Goal: Task Accomplishment & Management: Use online tool/utility

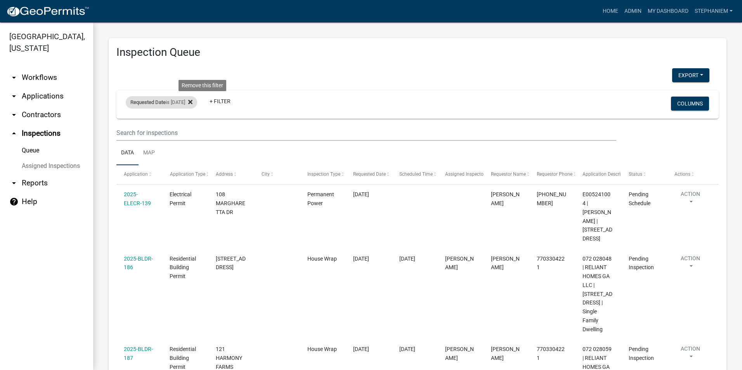
click at [193, 101] on icon at bounding box center [190, 102] width 4 height 6
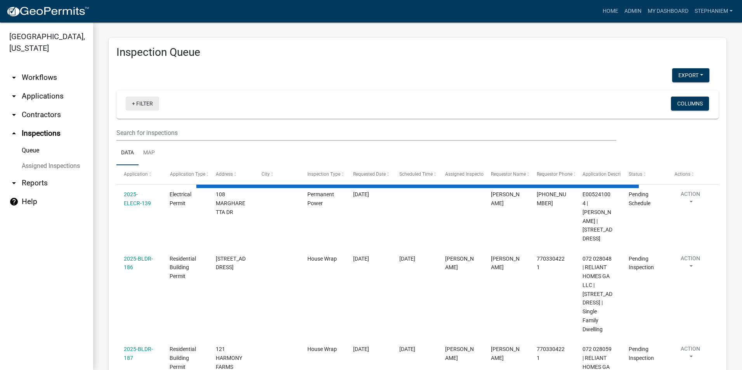
click at [139, 101] on link "+ Filter" at bounding box center [142, 104] width 33 height 14
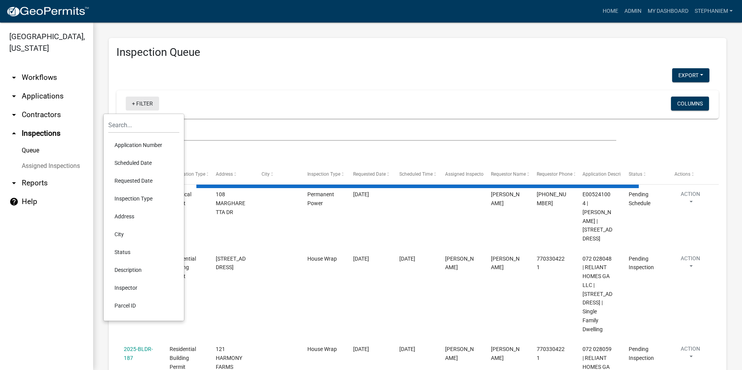
click at [152, 178] on li "Requested Date" at bounding box center [143, 181] width 71 height 18
select select "3: 100"
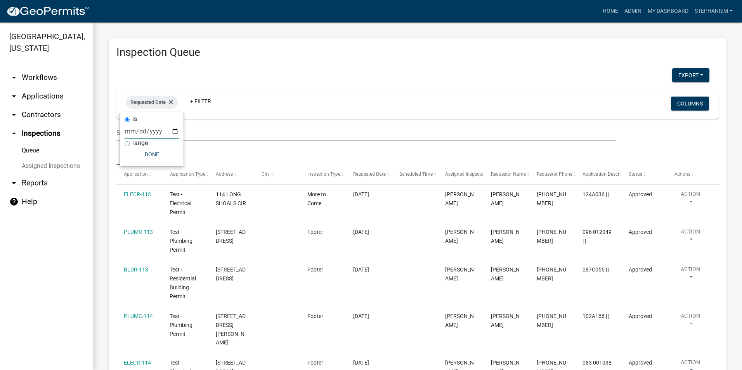
click at [177, 132] on input "date" at bounding box center [152, 131] width 54 height 16
type input "[DATE]"
click at [174, 153] on button "Done" at bounding box center [168, 155] width 54 height 14
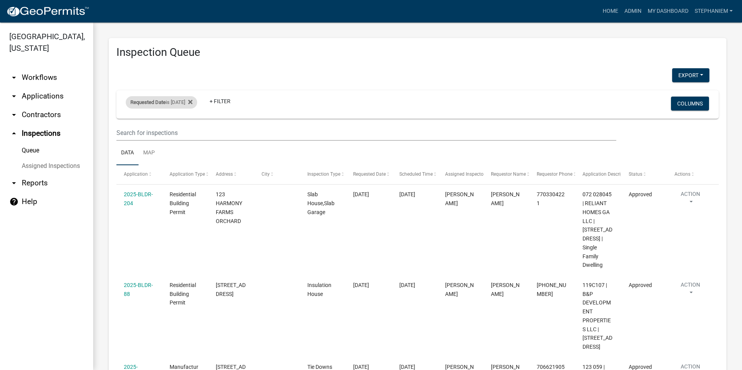
click at [192, 104] on div "Requested Date is [DATE]" at bounding box center [161, 102] width 71 height 12
click at [195, 130] on input "[DATE]" at bounding box center [168, 131] width 54 height 16
type input "[DATE]"
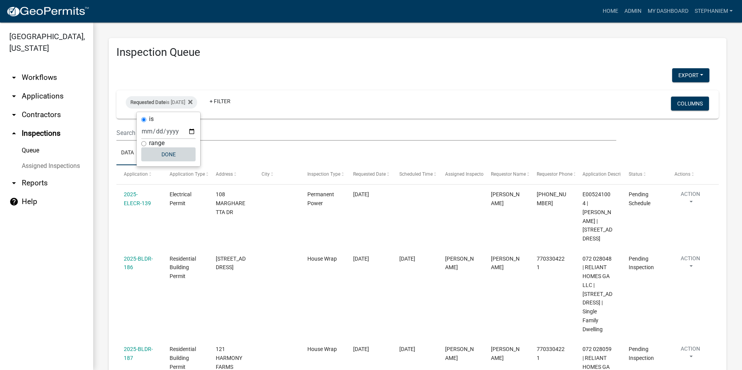
click at [180, 155] on button "Done" at bounding box center [168, 155] width 54 height 14
click at [197, 104] on div "Requested Date is [DATE]" at bounding box center [161, 102] width 71 height 12
click at [193, 99] on icon at bounding box center [190, 102] width 4 height 6
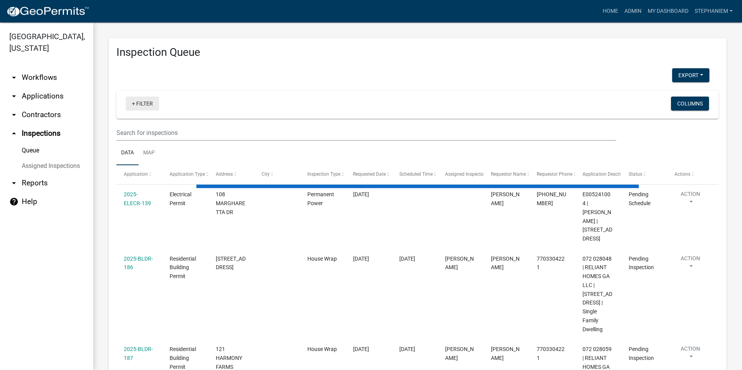
click at [140, 105] on link "+ Filter" at bounding box center [142, 104] width 33 height 14
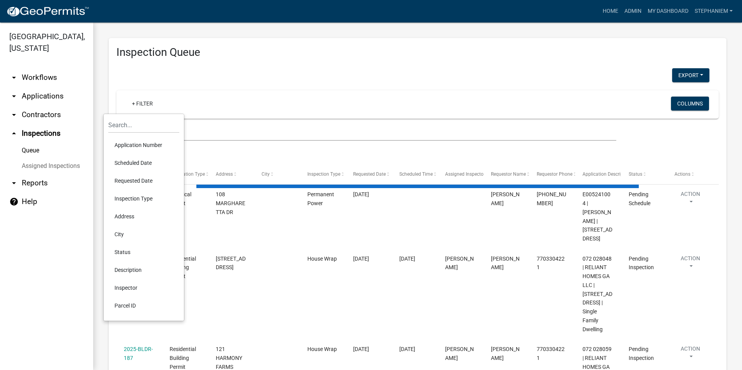
click at [150, 179] on li "Requested Date" at bounding box center [143, 181] width 71 height 18
select select "3: 100"
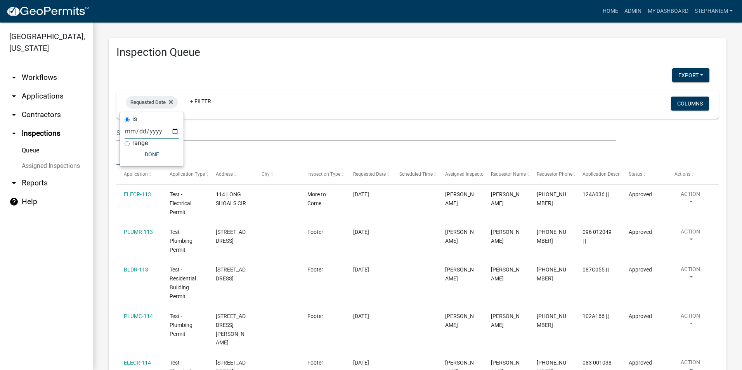
click at [170, 131] on input "date" at bounding box center [152, 131] width 54 height 16
click at [176, 130] on input "date" at bounding box center [152, 131] width 54 height 16
type input "[DATE]"
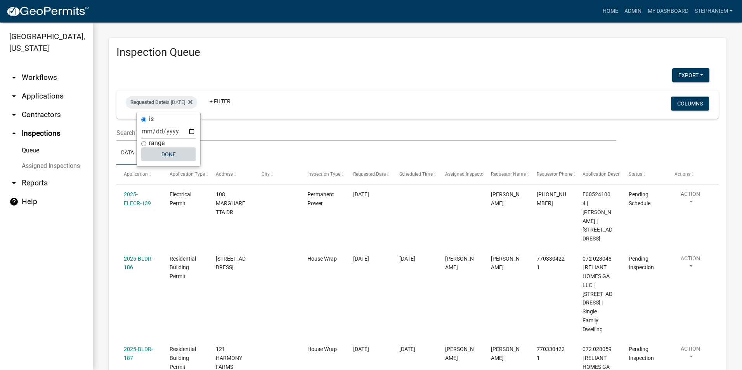
click at [165, 154] on button "Done" at bounding box center [168, 155] width 54 height 14
click at [188, 101] on div "Requested Date is [DATE]" at bounding box center [161, 102] width 71 height 12
click at [189, 129] on input "[DATE]" at bounding box center [168, 131] width 54 height 16
type input "[DATE]"
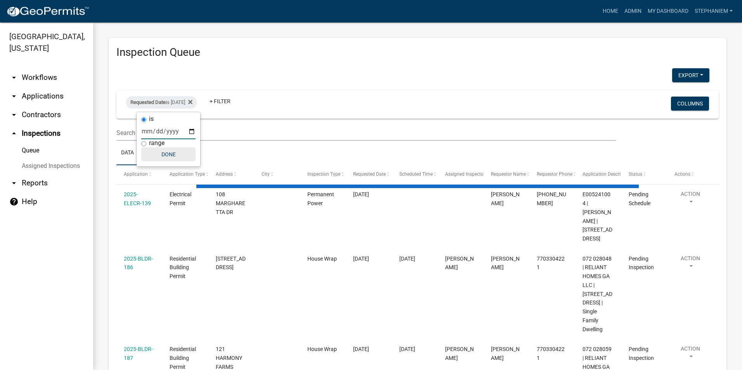
select select "3: 100"
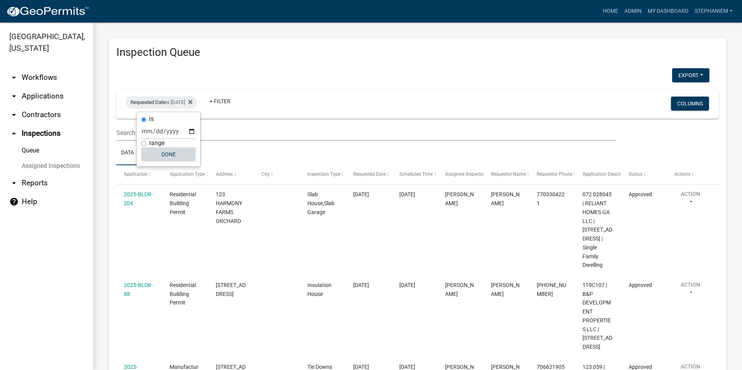
click at [173, 149] on button "Done" at bounding box center [168, 155] width 54 height 14
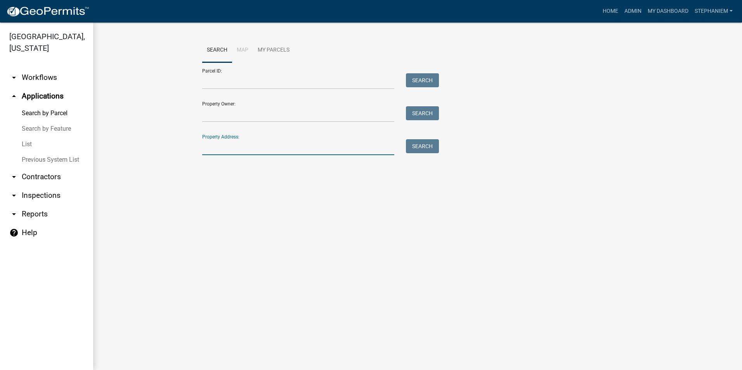
click at [296, 147] on input "Property Address:" at bounding box center [298, 147] width 192 height 16
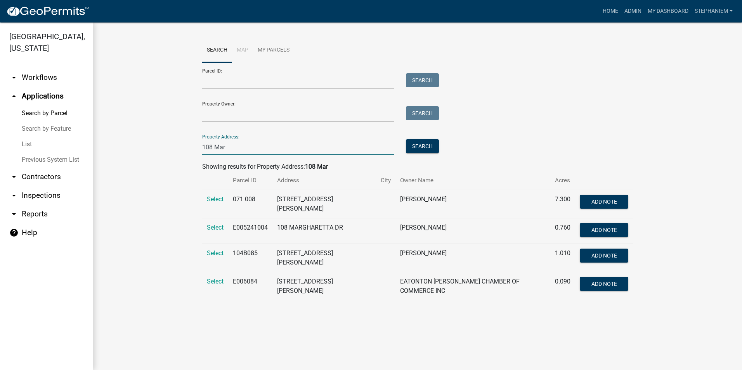
type input "108 Mar"
click at [491, 103] on div "Parcel ID: Search Property Owner: Search Property Address: 108 Mar Search" at bounding box center [417, 109] width 431 height 93
click at [221, 224] on span "Select" at bounding box center [215, 227] width 17 height 7
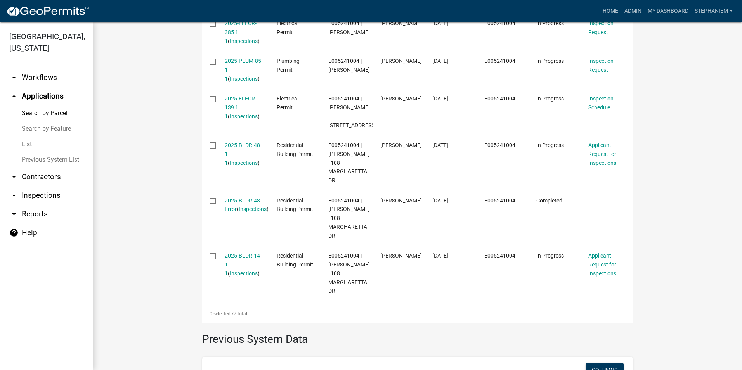
scroll to position [349, 0]
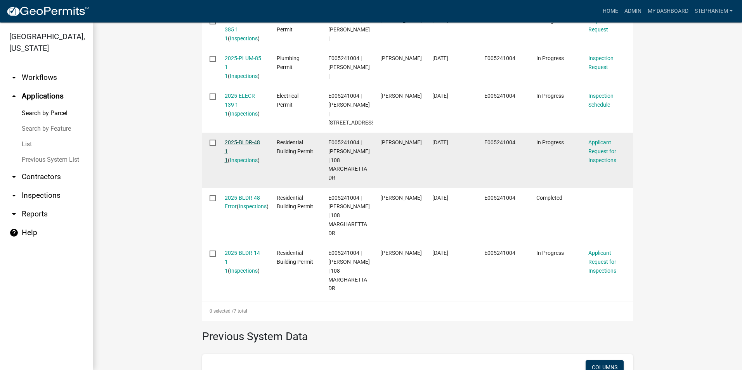
click at [248, 157] on link "2025-BLDR-48 1 1" at bounding box center [242, 151] width 35 height 24
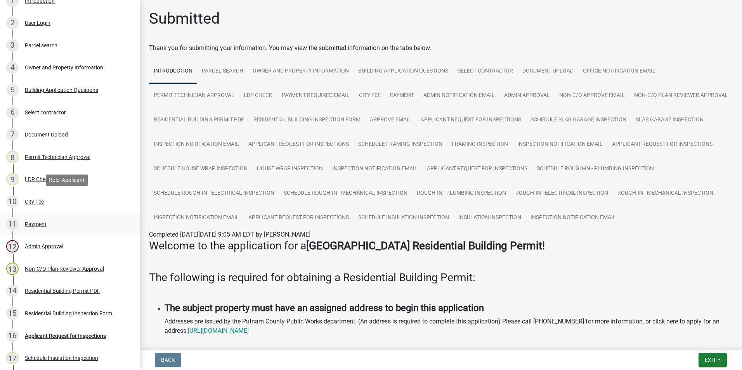
scroll to position [155, 0]
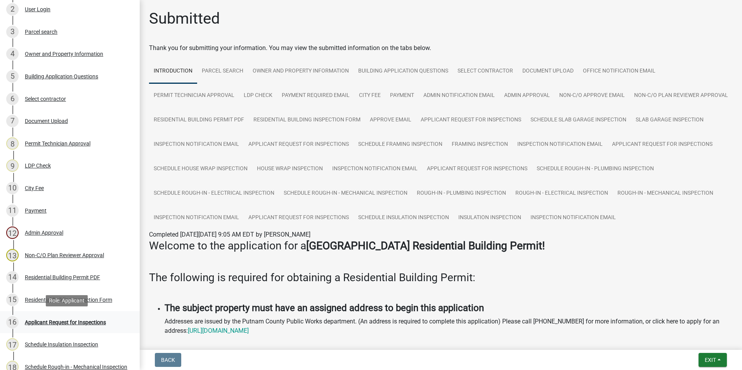
click at [92, 316] on div "16 Applicant Request for Inspections" at bounding box center [66, 322] width 121 height 12
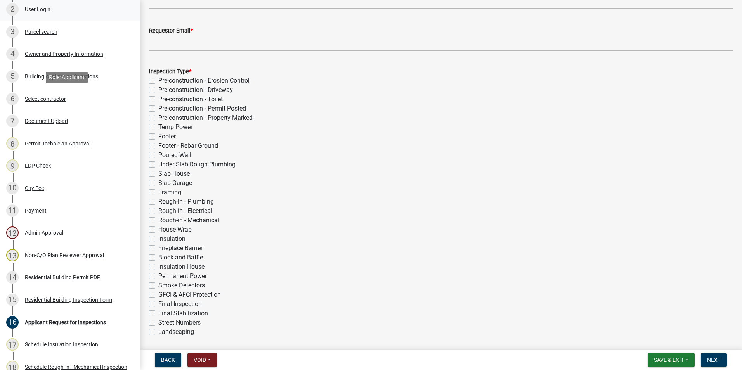
scroll to position [78, 0]
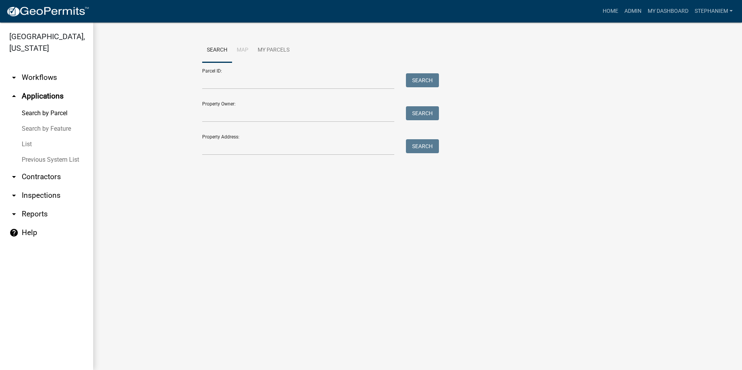
click at [38, 192] on link "arrow_drop_down Inspections" at bounding box center [46, 195] width 93 height 19
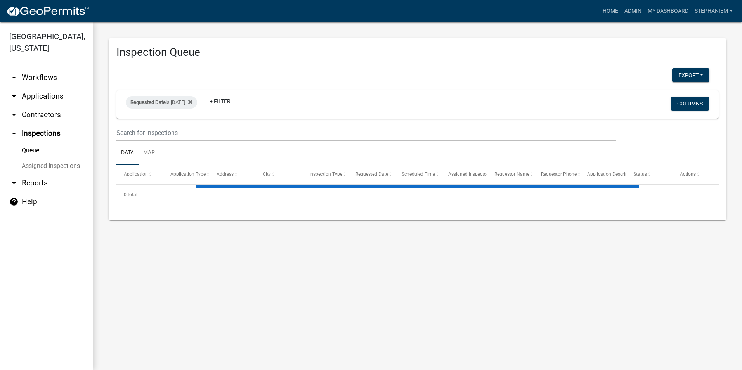
select select "3: 100"
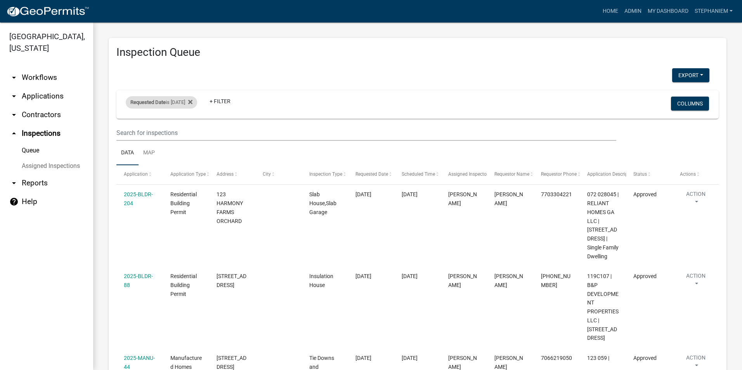
click at [189, 101] on div "Requested Date is [DATE]" at bounding box center [161, 102] width 71 height 12
click at [191, 130] on input "[DATE]" at bounding box center [168, 131] width 54 height 16
click at [167, 153] on button "Done" at bounding box center [168, 155] width 54 height 14
click at [192, 101] on div "Requested Date is [DATE]" at bounding box center [161, 102] width 71 height 12
click at [192, 132] on input "[DATE]" at bounding box center [168, 131] width 54 height 16
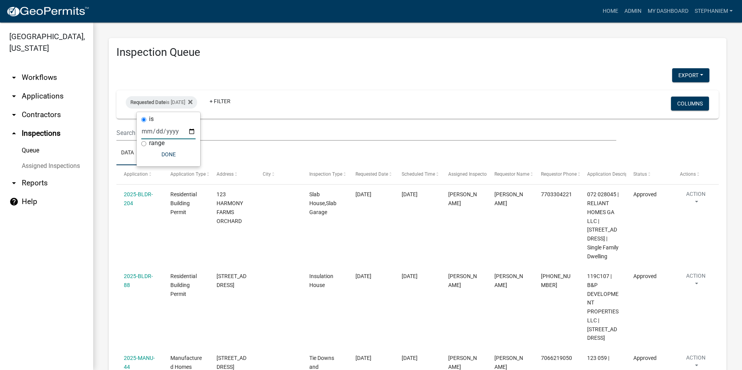
type input "[DATE]"
click at [166, 158] on button "Done" at bounding box center [168, 155] width 54 height 14
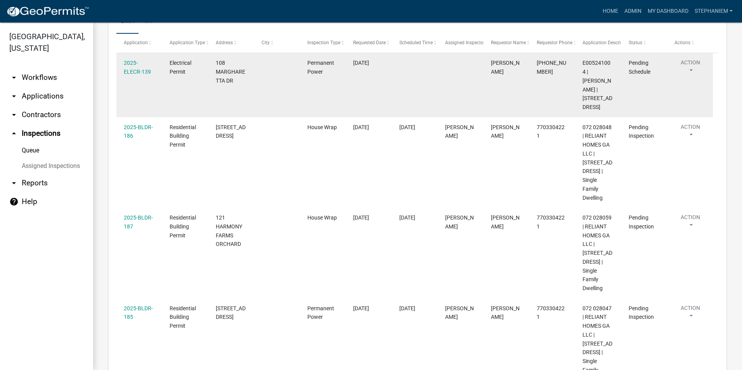
scroll to position [323, 0]
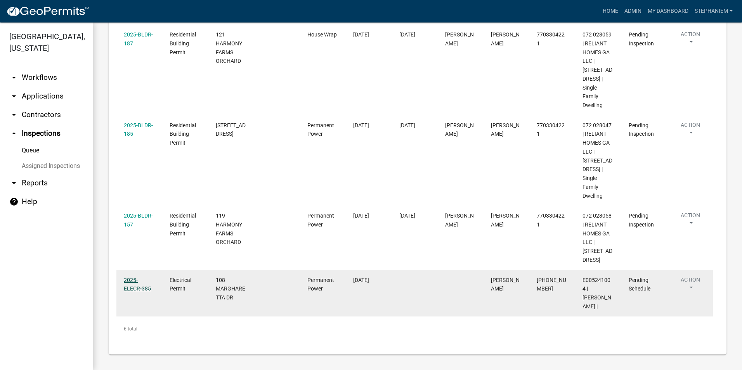
click at [135, 292] on link "2025-ELECR-385" at bounding box center [137, 284] width 27 height 15
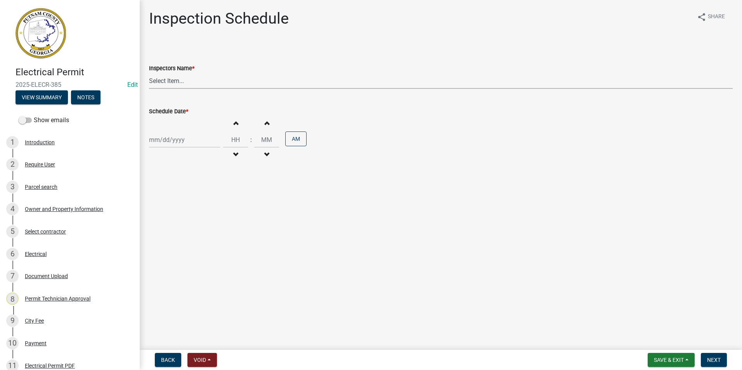
click at [184, 82] on select "Select Item... mrivera ([PERSON_NAME]) [PERSON_NAME] ([PERSON_NAME] ([PERSON_NA…" at bounding box center [441, 81] width 584 height 16
select select "07642ab0-564c-47bb-824b-0ccf2da83593"
click at [149, 73] on select "Select Item... mrivera ([PERSON_NAME]) [PERSON_NAME] ([PERSON_NAME] ([PERSON_NA…" at bounding box center [441, 81] width 584 height 16
select select "9"
select select "2025"
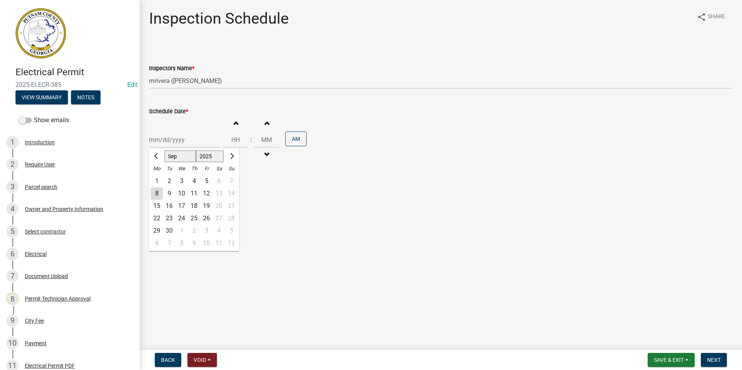
click at [172, 145] on div "[PERSON_NAME] Feb Mar Apr [PERSON_NAME][DATE] Oct Nov [DATE] 1526 1527 1528 152…" at bounding box center [184, 140] width 71 height 16
click at [170, 191] on div "9" at bounding box center [169, 194] width 12 height 12
type input "[DATE]"
click at [709, 358] on span "Next" at bounding box center [714, 360] width 14 height 6
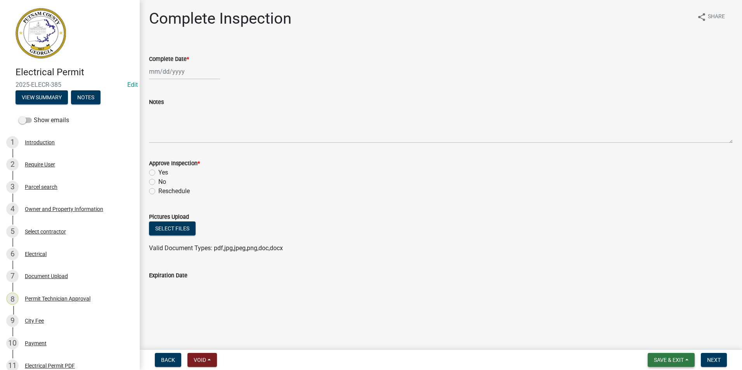
click at [669, 360] on span "Save & Exit" at bounding box center [669, 360] width 30 height 6
click at [666, 344] on button "Save & Exit" at bounding box center [664, 340] width 62 height 19
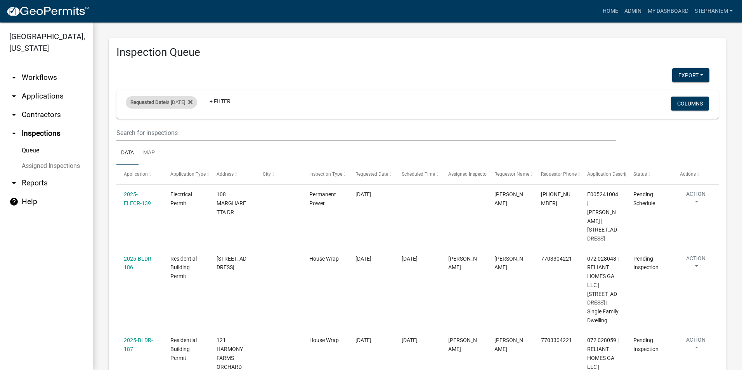
click at [179, 107] on div "Requested Date is [DATE]" at bounding box center [161, 102] width 71 height 12
click at [191, 130] on input "[DATE]" at bounding box center [168, 131] width 54 height 16
type input "[DATE]"
click at [172, 156] on button "Done" at bounding box center [168, 155] width 54 height 14
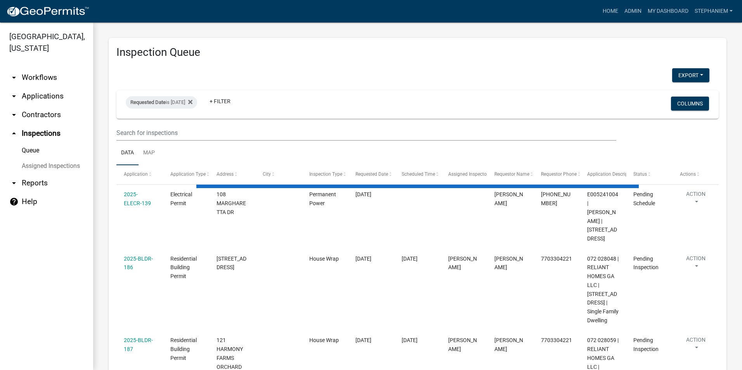
select select "3: 100"
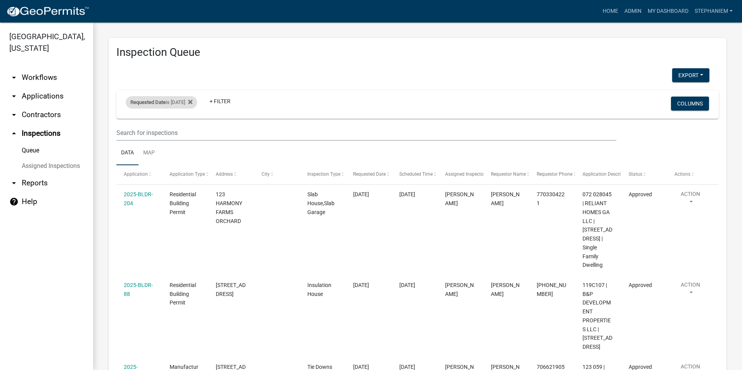
click at [197, 103] on div "Requested Date is [DATE]" at bounding box center [161, 102] width 71 height 12
click at [193, 101] on icon at bounding box center [190, 102] width 4 height 4
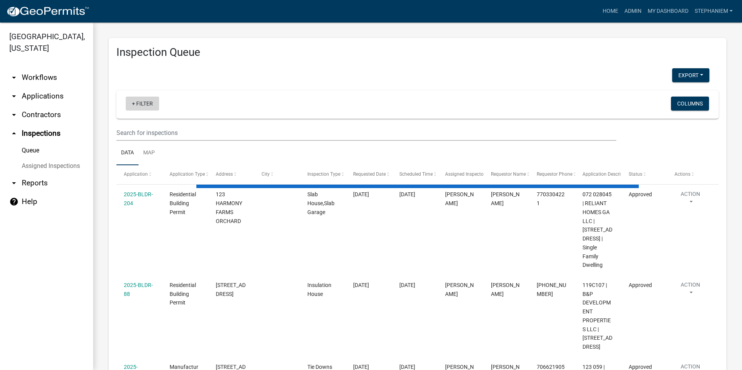
click at [142, 102] on link "+ Filter" at bounding box center [142, 104] width 33 height 14
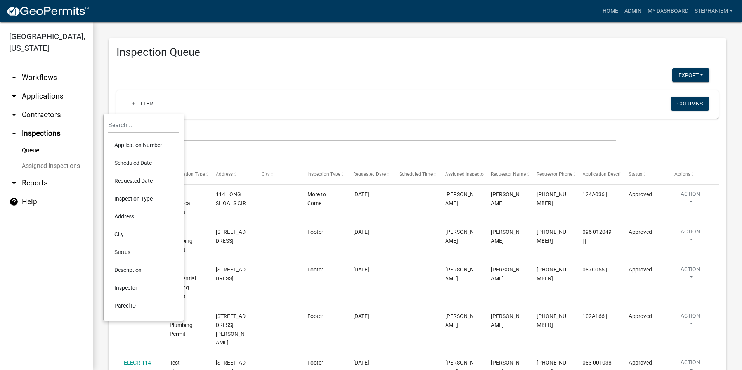
click at [146, 162] on li "Scheduled Date" at bounding box center [143, 163] width 71 height 18
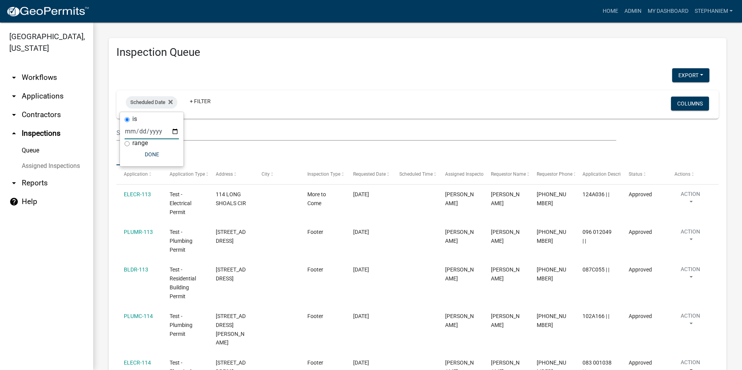
click at [172, 130] on input "date" at bounding box center [152, 131] width 54 height 16
type input "[DATE]"
click at [157, 151] on button "Done" at bounding box center [168, 155] width 54 height 14
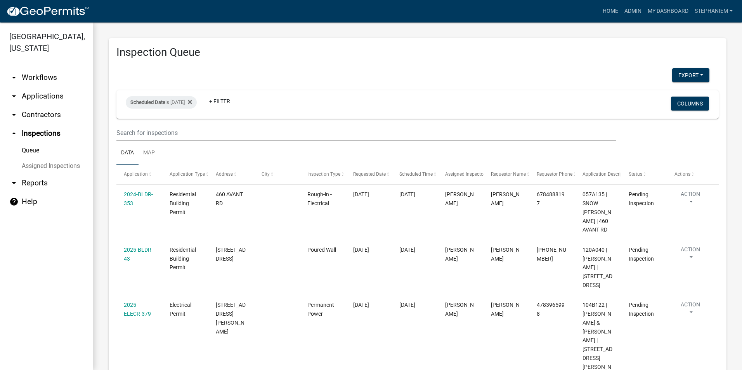
drag, startPoint x: 22, startPoint y: 93, endPoint x: 28, endPoint y: 94, distance: 6.3
click at [22, 93] on link "arrow_drop_down Applications" at bounding box center [46, 96] width 93 height 19
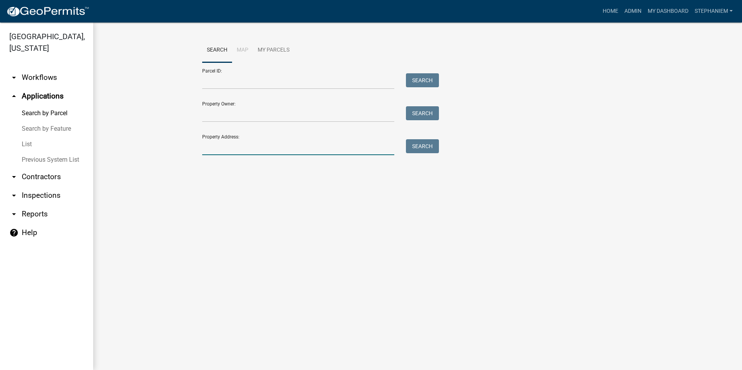
click at [287, 145] on input "Property Address:" at bounding box center [298, 147] width 192 height 16
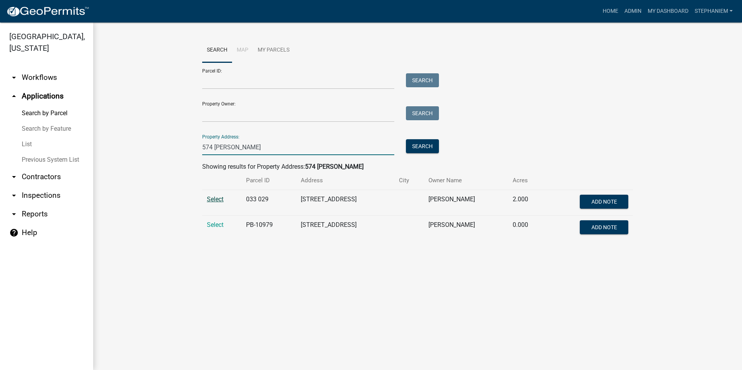
type input "574 [PERSON_NAME]"
click at [215, 197] on span "Select" at bounding box center [215, 199] width 17 height 7
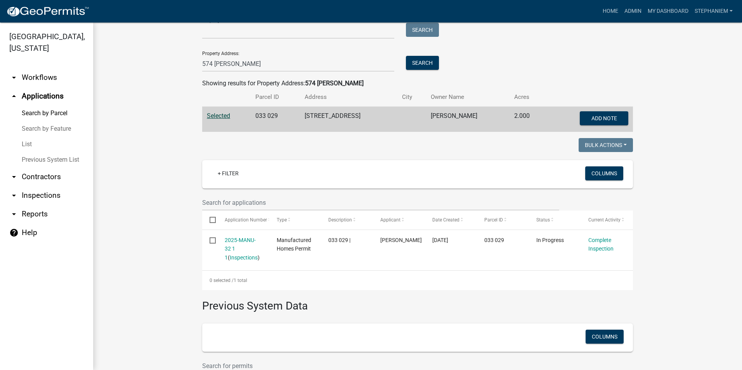
scroll to position [116, 0]
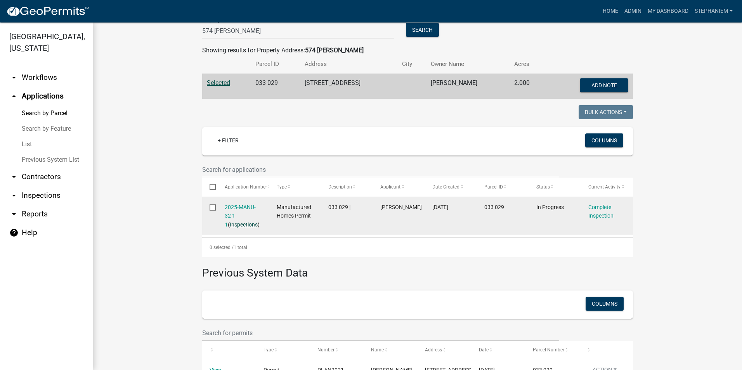
click at [240, 223] on link "Inspections" at bounding box center [244, 225] width 28 height 6
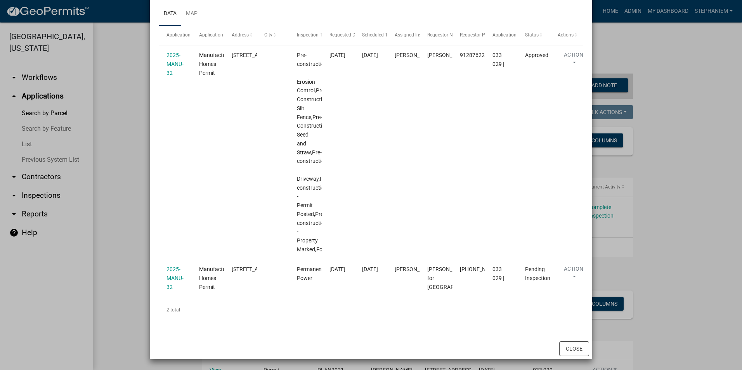
scroll to position [140, 0]
drag, startPoint x: 317, startPoint y: 18, endPoint x: 358, endPoint y: 25, distance: 41.4
click at [358, 26] on div "Application Application Type Address City Inspection Type Requested Date Schedu…" at bounding box center [371, 35] width 424 height 19
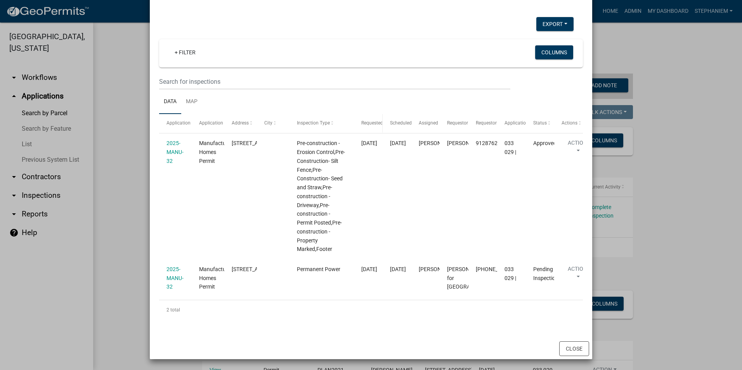
scroll to position [52, 0]
click at [678, 124] on ngb-modal-window "Inspections related to 2025-MANU-32 × Export Excel Format (.xlsx) CSV Format (.…" at bounding box center [371, 185] width 742 height 370
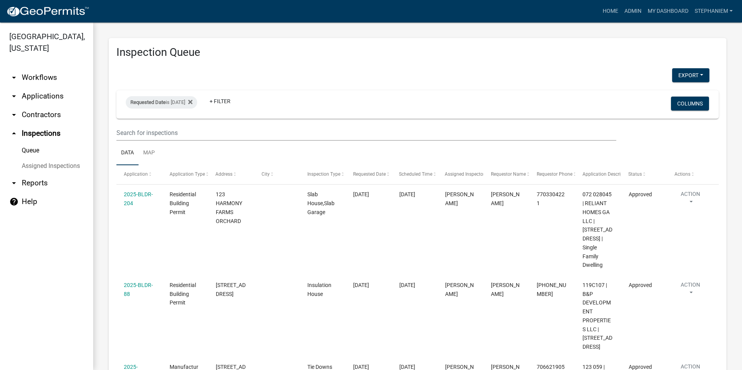
select select "3: 100"
click at [193, 99] on icon at bounding box center [190, 102] width 4 height 6
click at [146, 103] on link "+ Filter" at bounding box center [142, 104] width 33 height 14
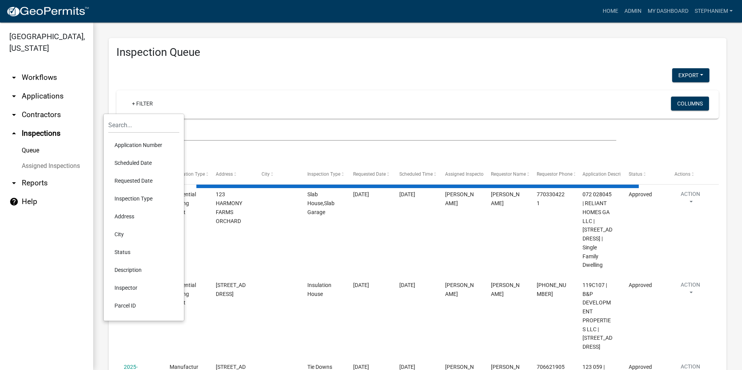
click at [132, 159] on li "Scheduled Date" at bounding box center [143, 163] width 71 height 18
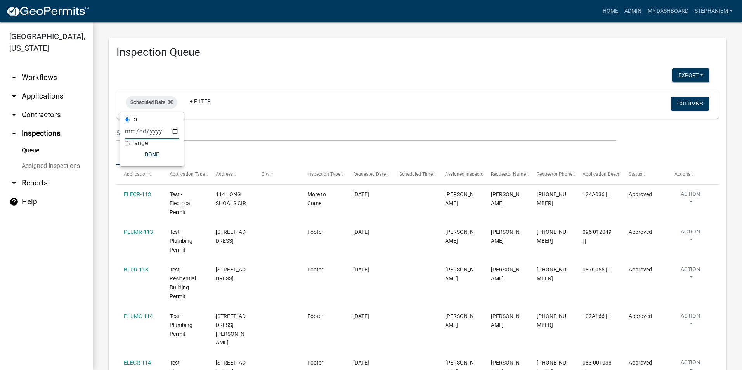
click at [174, 131] on input "date" at bounding box center [152, 131] width 54 height 16
type input "[DATE]"
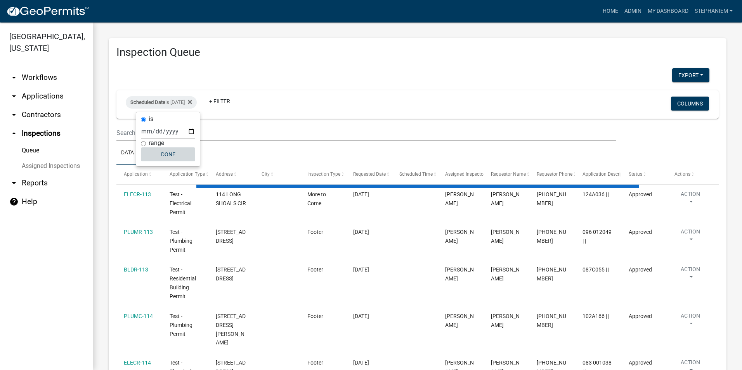
click at [163, 158] on button "Done" at bounding box center [168, 155] width 54 height 14
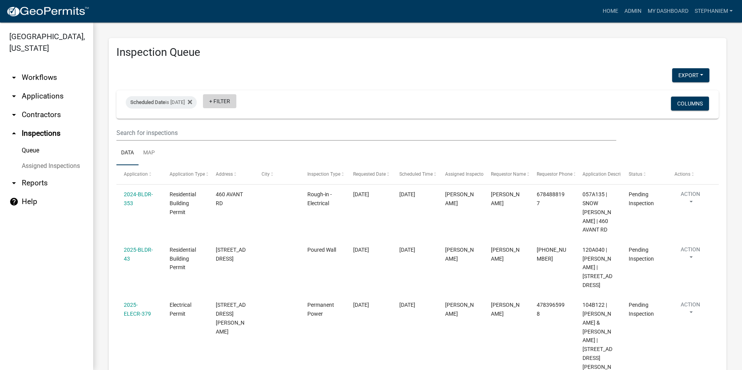
click at [236, 99] on link "+ Filter" at bounding box center [219, 101] width 33 height 14
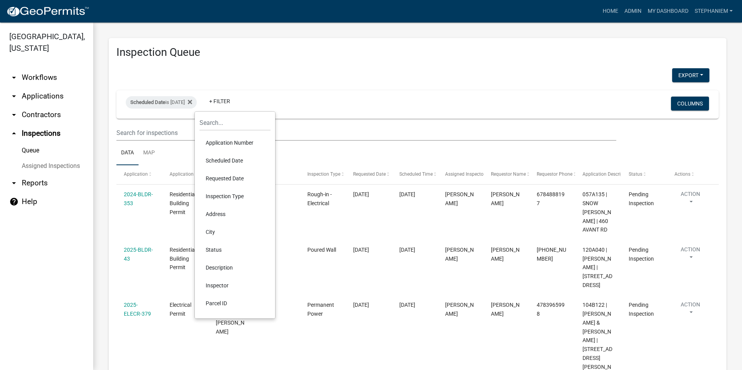
click at [209, 286] on li "Inspector" at bounding box center [235, 286] width 71 height 18
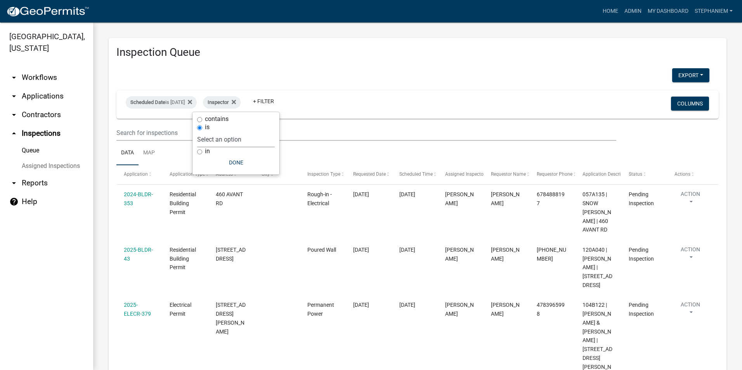
click at [241, 143] on select "Select an option None Michele Rivera Dorothy Evans Stephanie Morris Quistan Jam…" at bounding box center [236, 140] width 78 height 16
select select "07642ab0-564c-47bb-824b-0ccf2da83593"
click at [217, 132] on select "Select an option None Michele Rivera Dorothy Evans Stephanie Morris Quistan Jam…" at bounding box center [236, 140] width 78 height 16
click at [227, 160] on button "Done" at bounding box center [256, 163] width 78 height 14
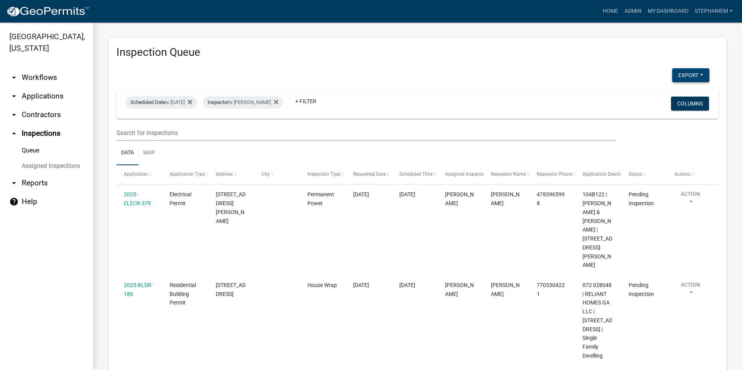
click at [682, 71] on button "Export" at bounding box center [690, 75] width 37 height 14
click at [655, 95] on button "Excel Format (.xlsx)" at bounding box center [673, 95] width 73 height 19
